Goal: Task Accomplishment & Management: Manage account settings

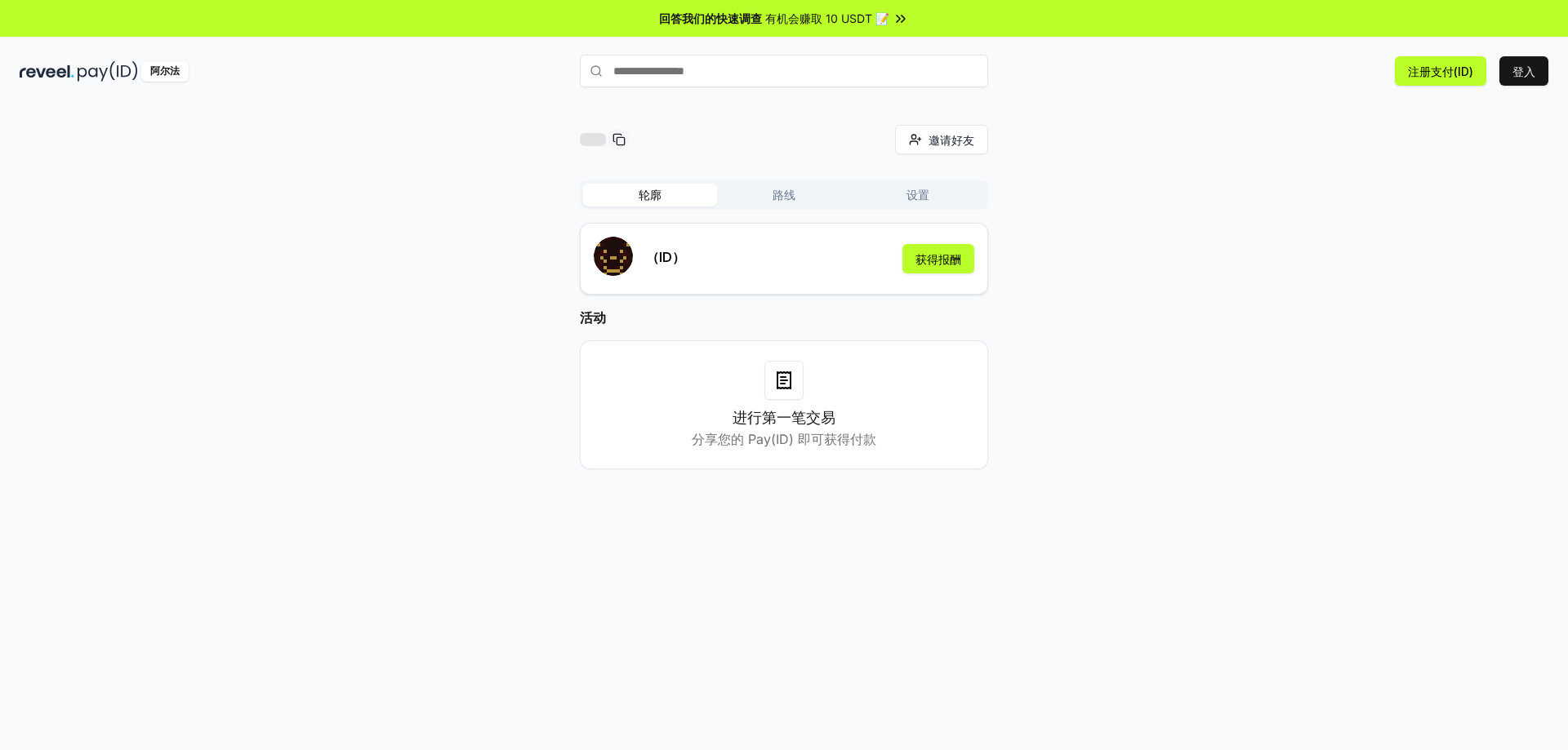
click at [786, 374] on icon at bounding box center [783, 380] width 13 height 16
click at [944, 256] on font "获得报酬" at bounding box center [938, 259] width 46 height 13
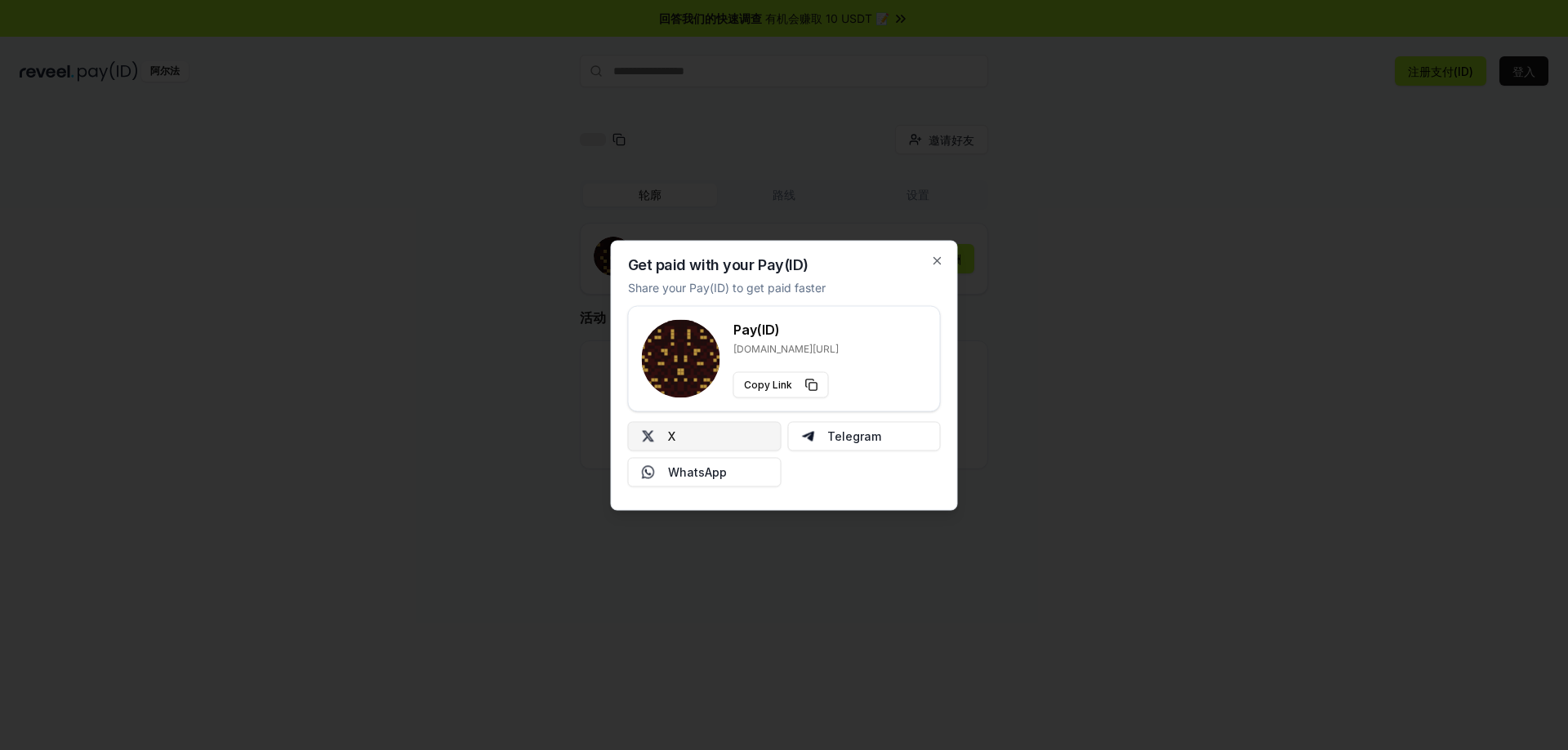
click at [708, 428] on button "X" at bounding box center [705, 435] width 154 height 30
click at [936, 265] on icon "button" at bounding box center [937, 260] width 13 height 13
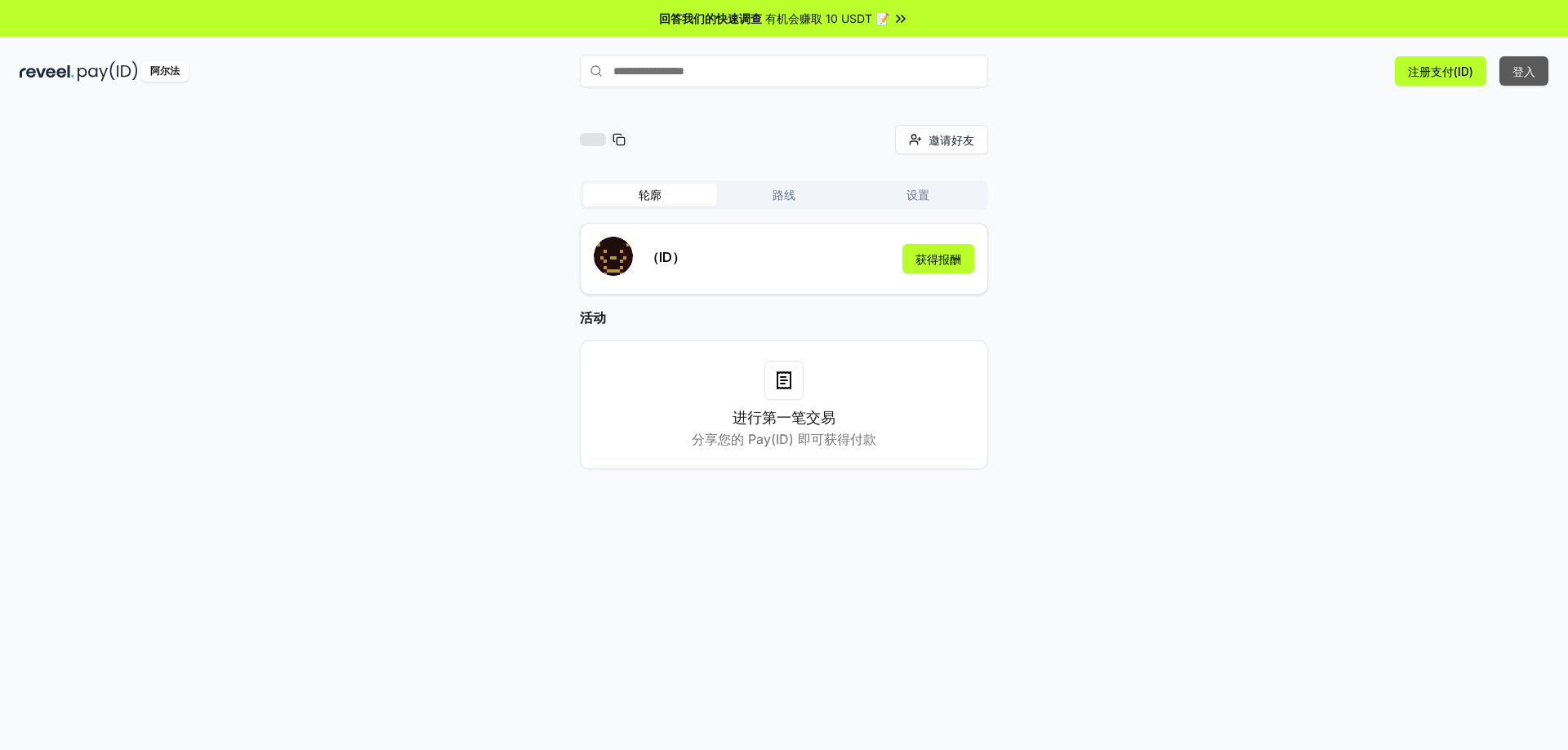
click at [1520, 72] on font "登入" at bounding box center [1523, 71] width 23 height 13
